Goal: Go to known website: Access a specific website the user already knows

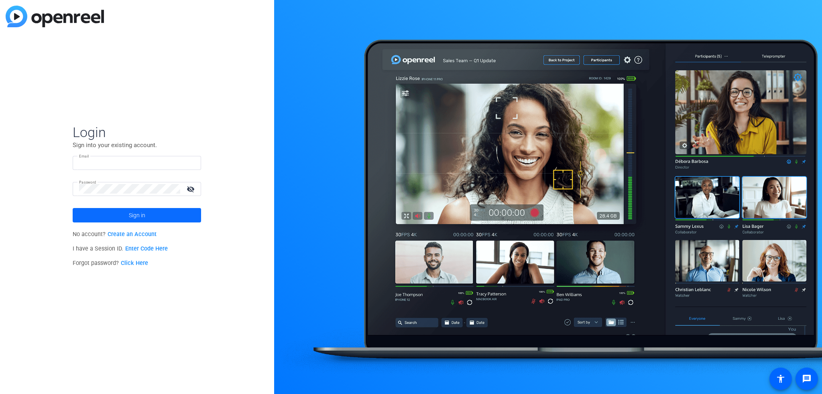
type input "[PERSON_NAME][EMAIL_ADDRESS][DOMAIN_NAME]"
click at [117, 215] on span at bounding box center [137, 215] width 128 height 19
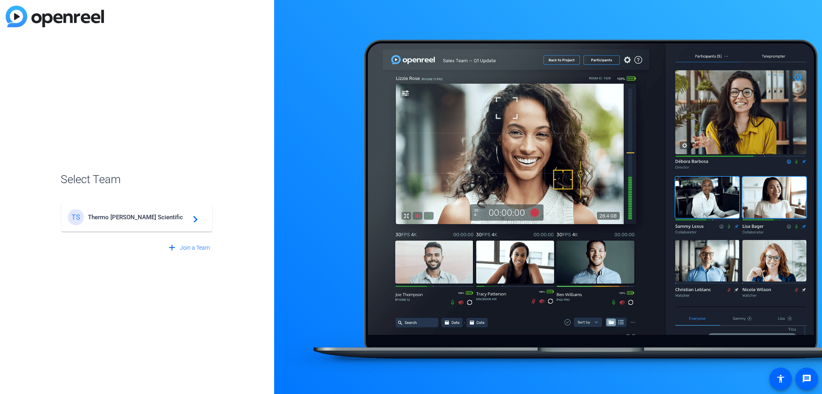
click at [158, 225] on div "TS Thermo [PERSON_NAME] Scientific navigate_next" at bounding box center [137, 217] width 138 height 16
